Goal: Check status

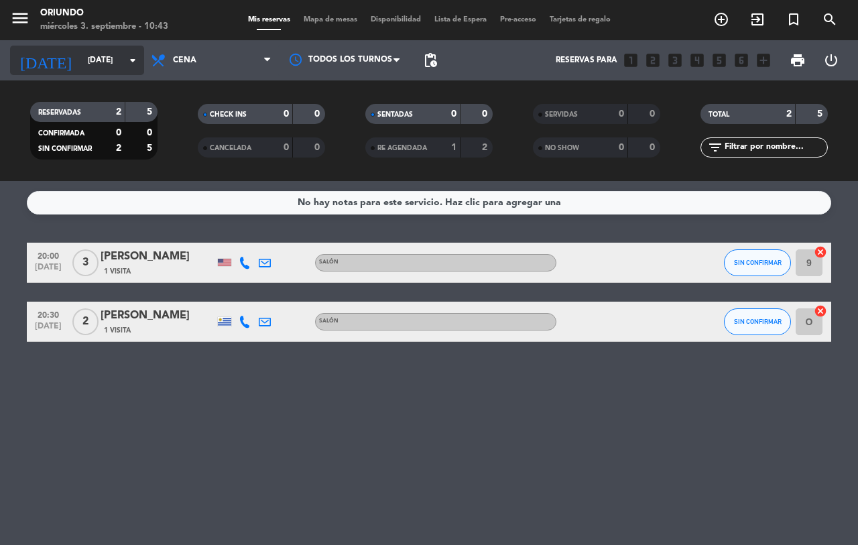
click at [81, 58] on input "[DATE]" at bounding box center [134, 60] width 107 height 23
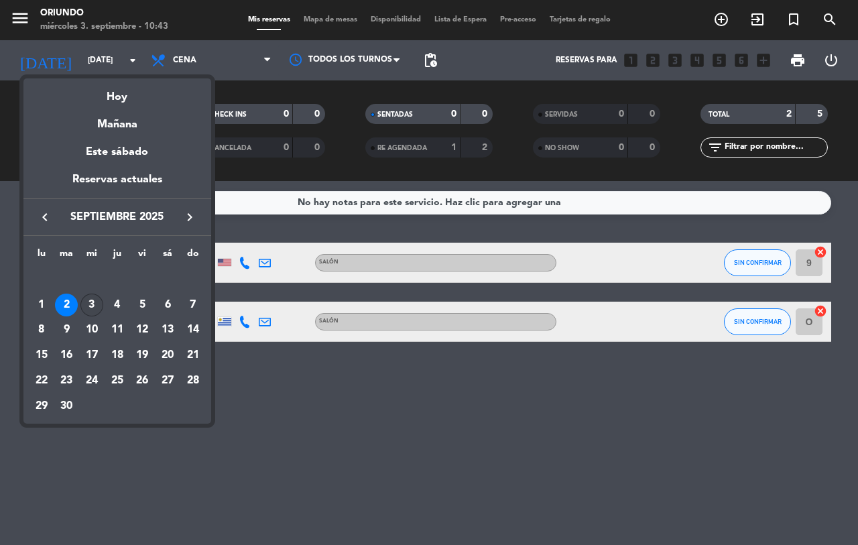
click at [92, 300] on div "3" at bounding box center [91, 305] width 23 height 23
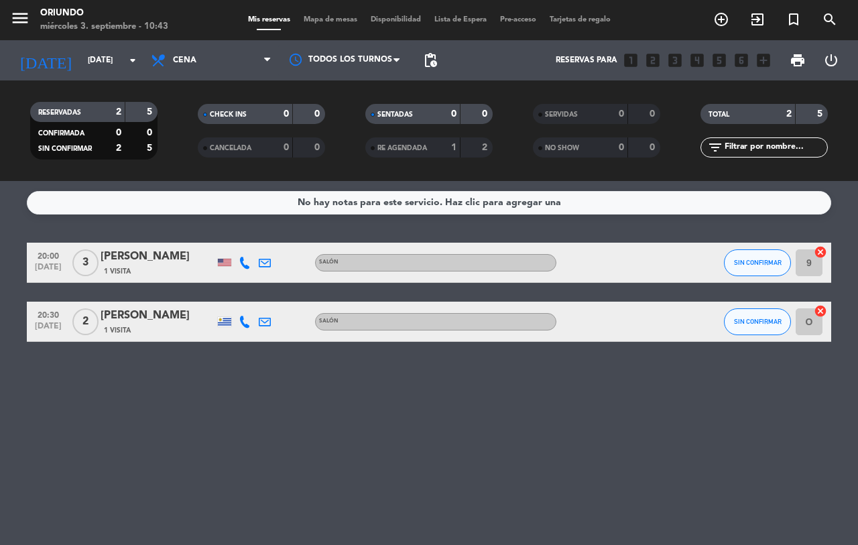
type input "[DATE]"
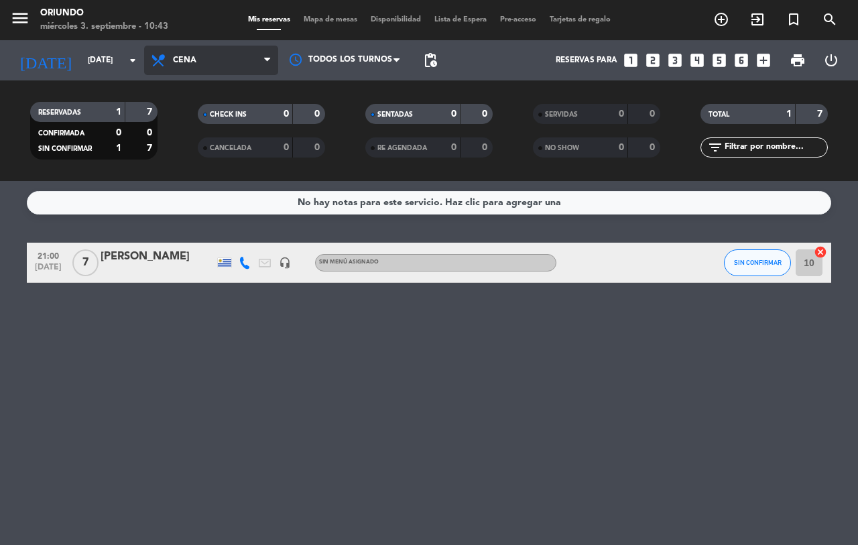
click at [207, 60] on span "Cena" at bounding box center [211, 61] width 134 height 30
click at [237, 146] on div "menu Oriundo [DATE] 3. septiembre - 10:43 Mis reservas Mapa de mesas Disponibil…" at bounding box center [429, 90] width 858 height 181
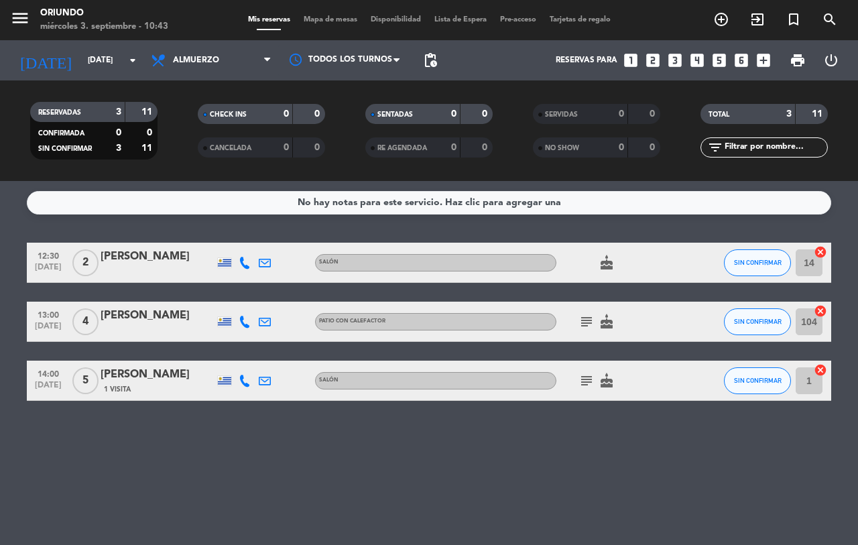
click at [595, 319] on div "subject cake" at bounding box center [617, 322] width 121 height 40
click at [587, 320] on icon "subject" at bounding box center [587, 322] width 16 height 16
click at [587, 381] on icon "subject" at bounding box center [587, 381] width 16 height 16
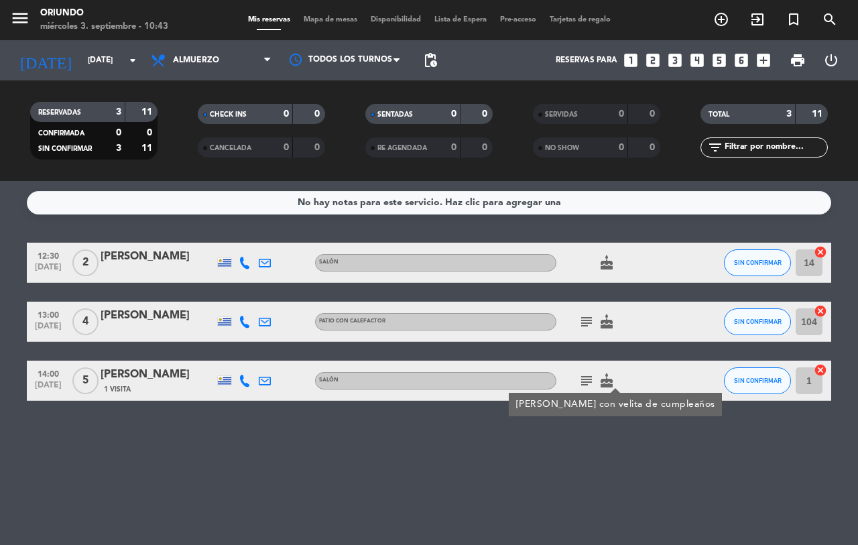
click at [267, 458] on div "No hay notas para este servicio. Haz clic para agregar una 12:30 [DATE] 2 [PERS…" at bounding box center [429, 363] width 858 height 364
